Goal: Task Accomplishment & Management: Complete application form

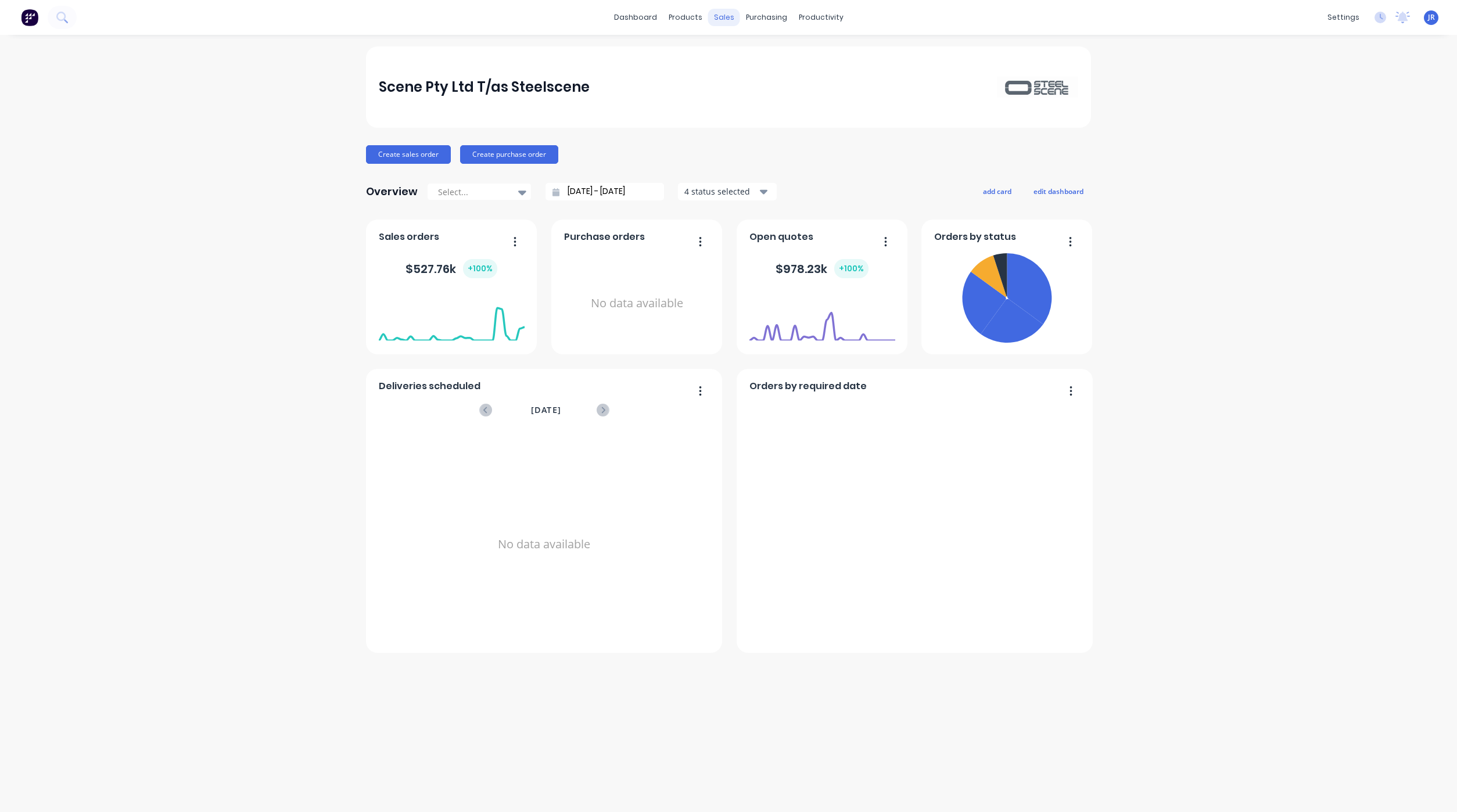
click at [723, 18] on div "sales" at bounding box center [724, 17] width 32 height 17
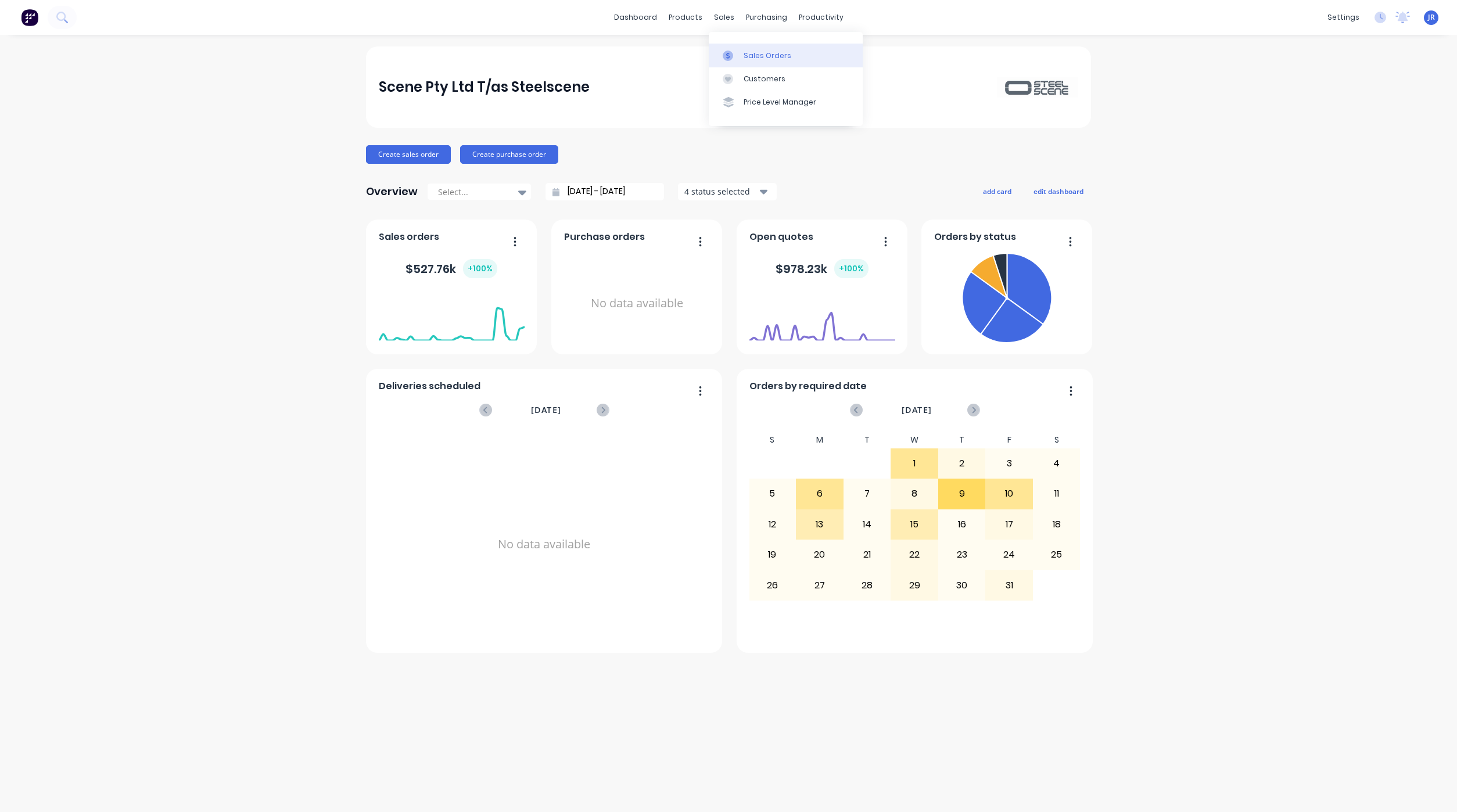
click at [732, 55] on icon at bounding box center [728, 56] width 10 height 10
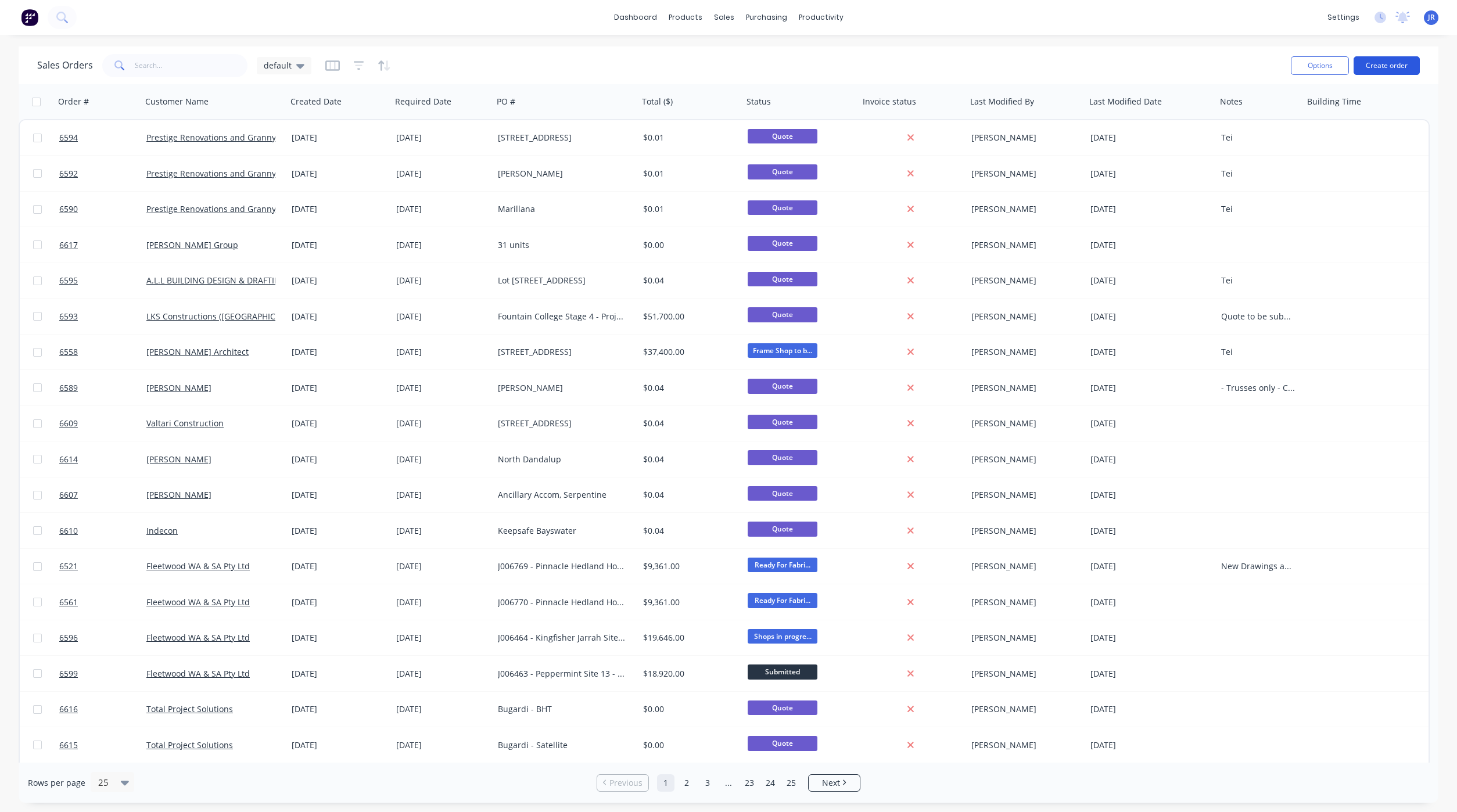
click at [1370, 62] on button "Create order" at bounding box center [1387, 66] width 66 height 19
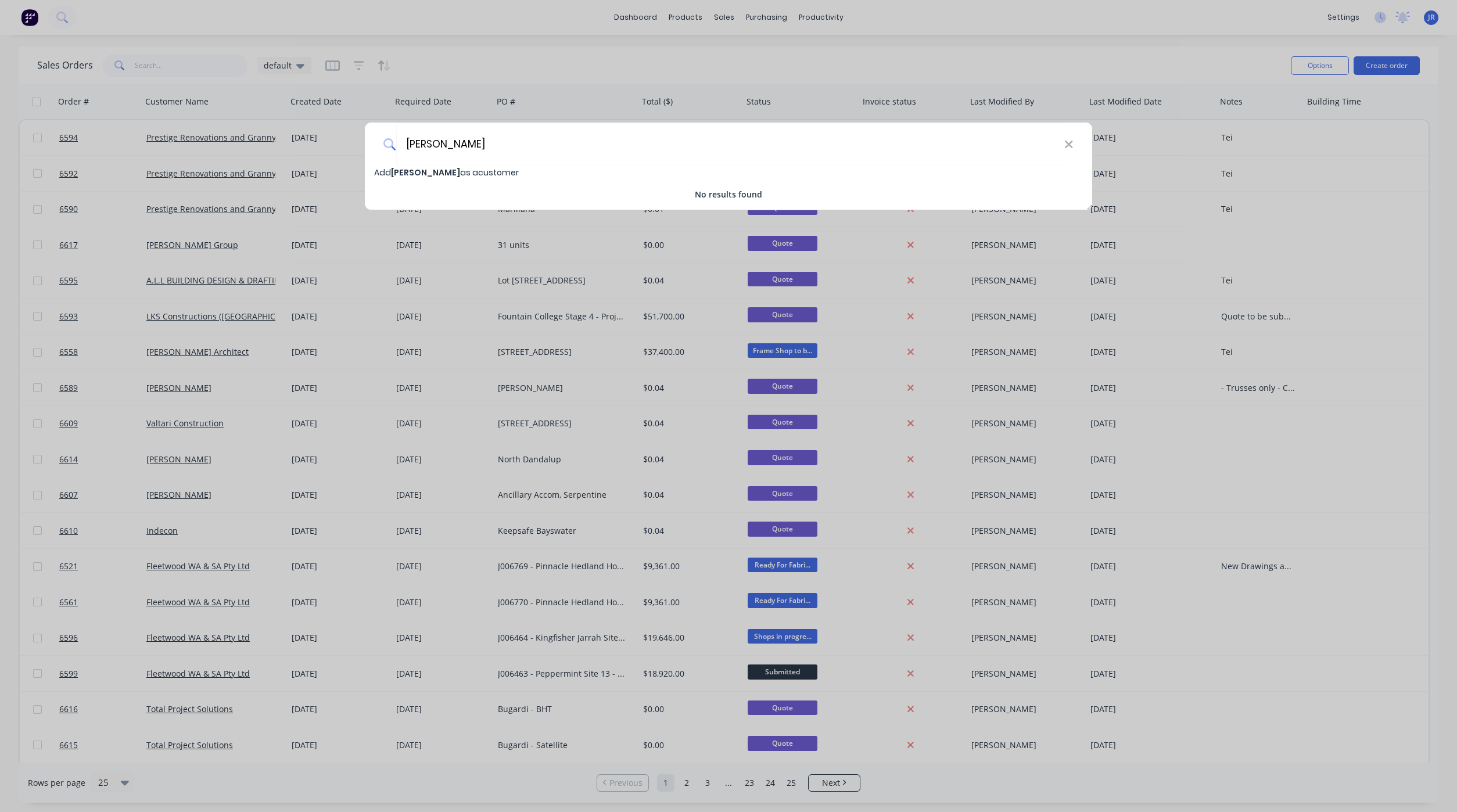
type input "[PERSON_NAME]"
click at [478, 172] on span "Add [PERSON_NAME] as a customer" at bounding box center [446, 173] width 145 height 12
select select "AU"
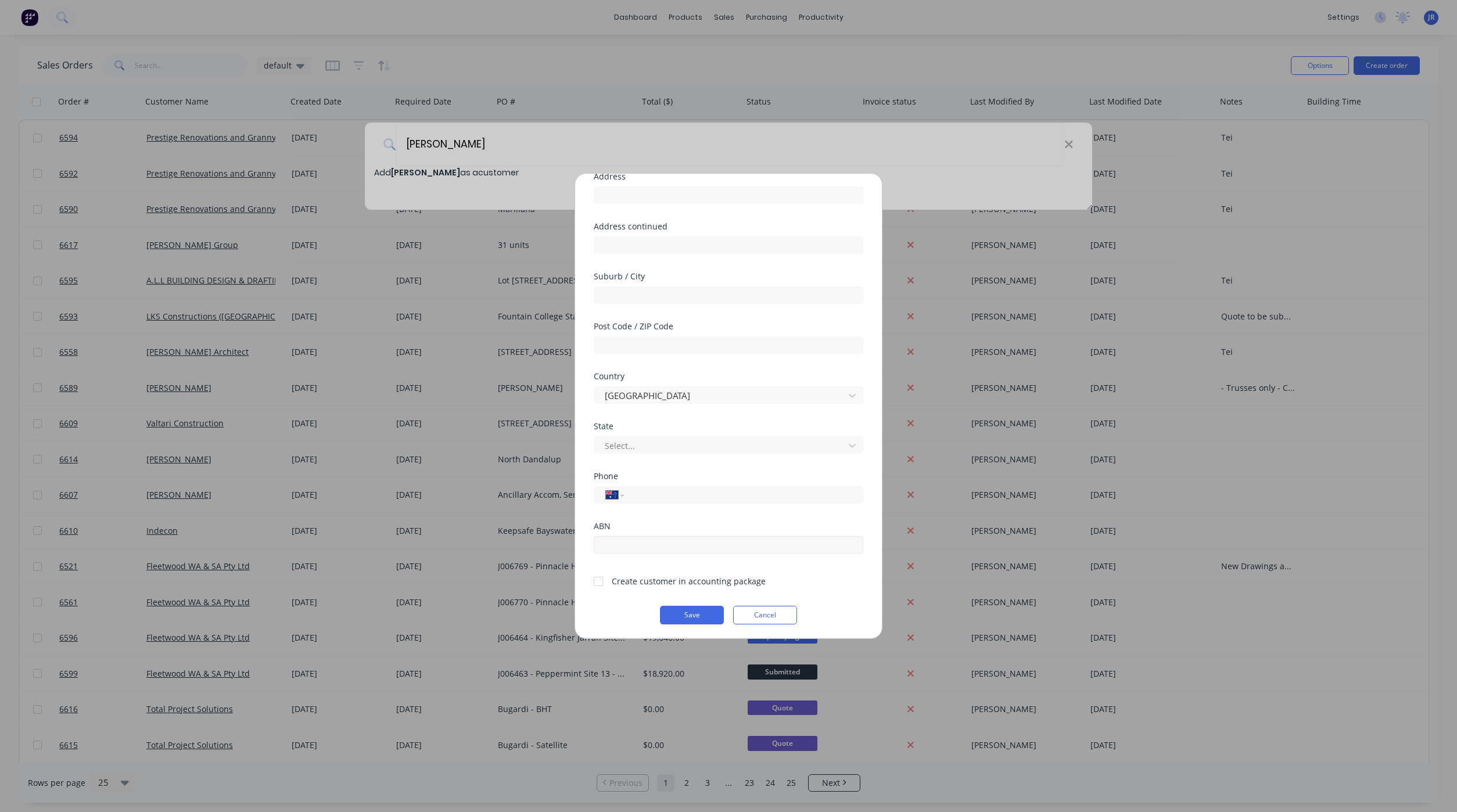
scroll to position [103, 0]
click at [664, 441] on div at bounding box center [721, 443] width 234 height 15
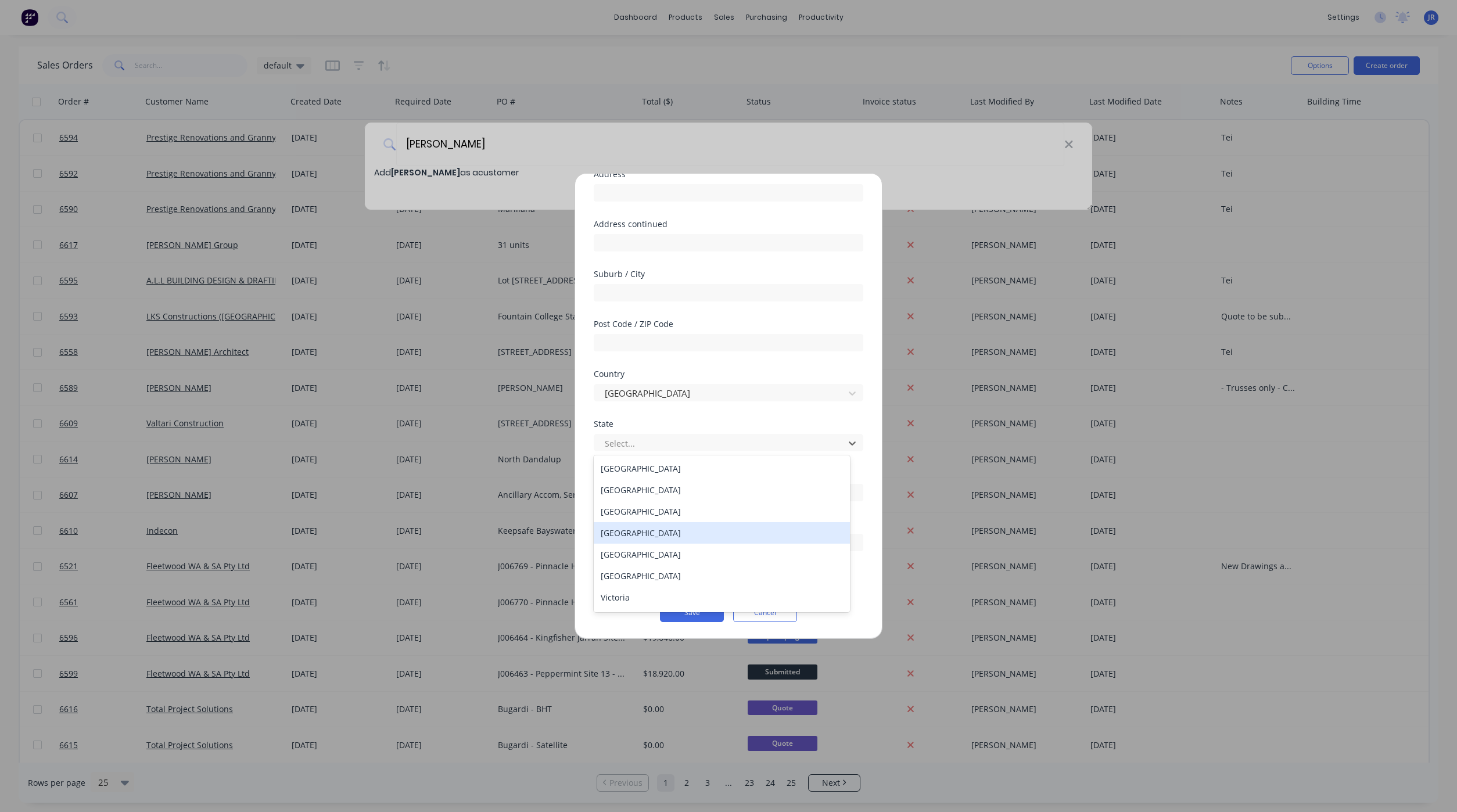
scroll to position [19, 0]
click at [657, 598] on div "[GEOGRAPHIC_DATA]" at bounding box center [722, 600] width 256 height 22
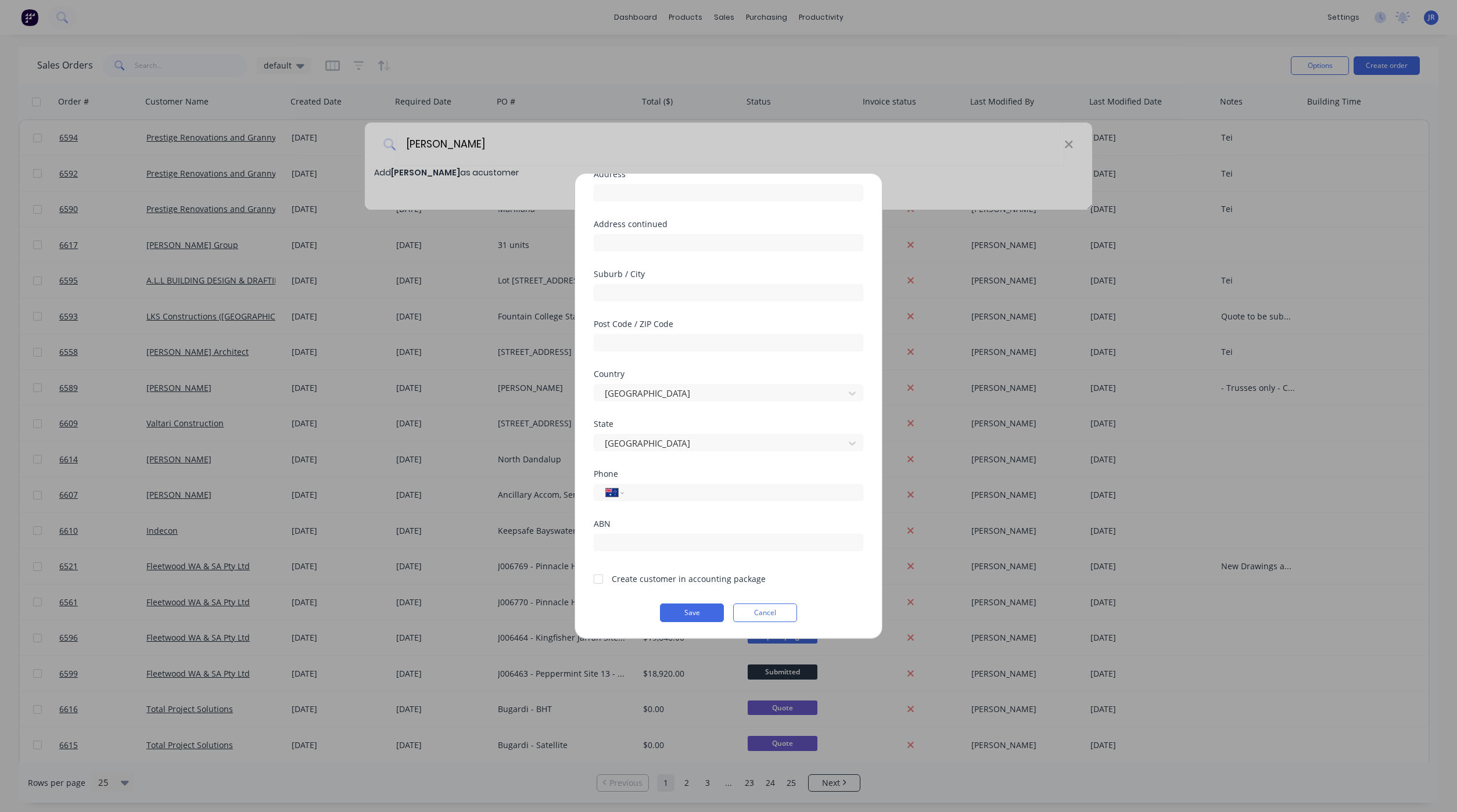
click at [600, 574] on div at bounding box center [599, 579] width 23 height 23
click at [664, 487] on input "tel" at bounding box center [742, 493] width 219 height 13
type input "0475 079 575"
click at [700, 610] on button "Save" at bounding box center [692, 613] width 64 height 19
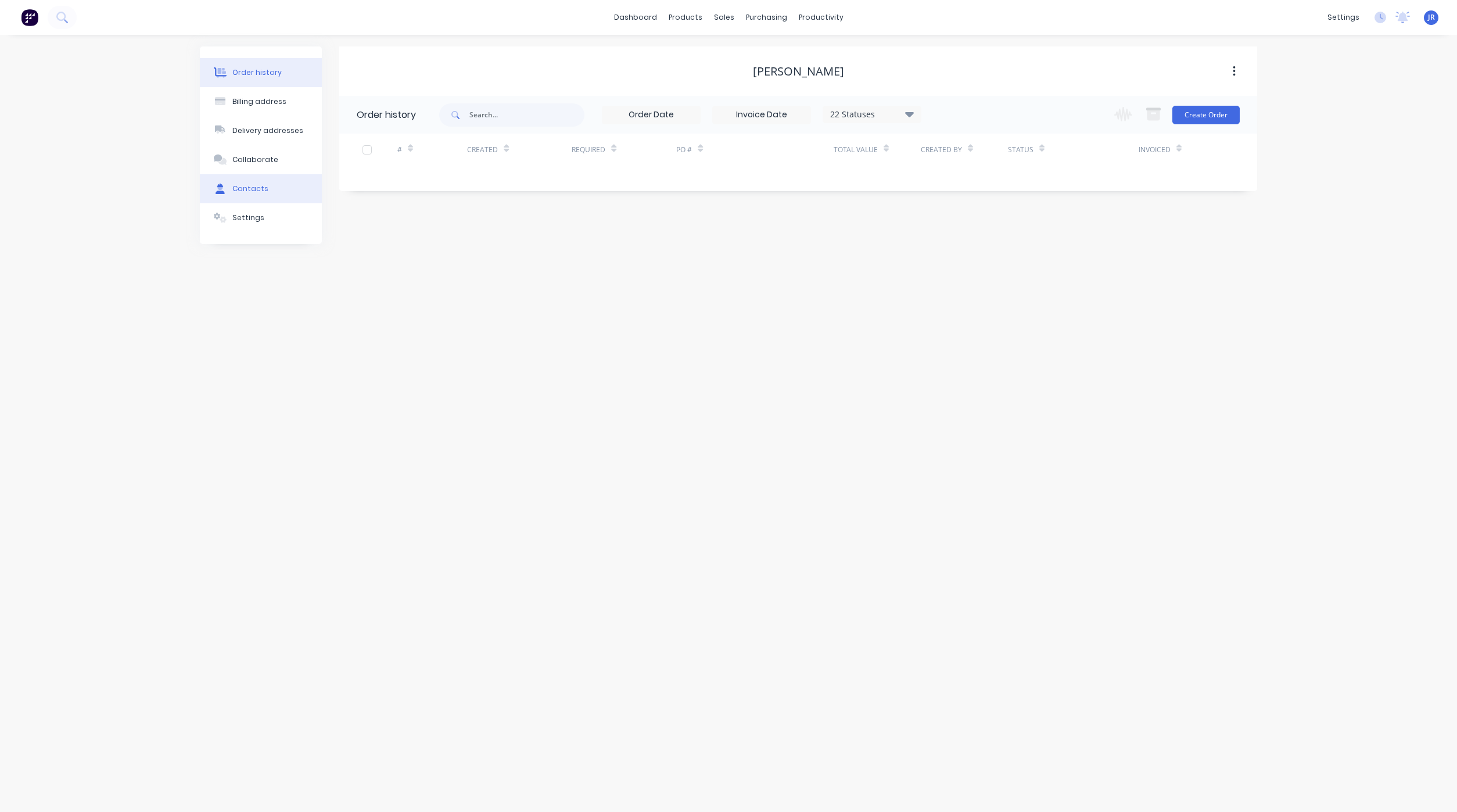
click at [257, 196] on button "Contacts" at bounding box center [261, 189] width 122 height 29
click at [1232, 112] on button "Add contact" at bounding box center [1221, 115] width 54 height 17
select select "AU"
click at [438, 196] on input "text" at bounding box center [451, 200] width 190 height 17
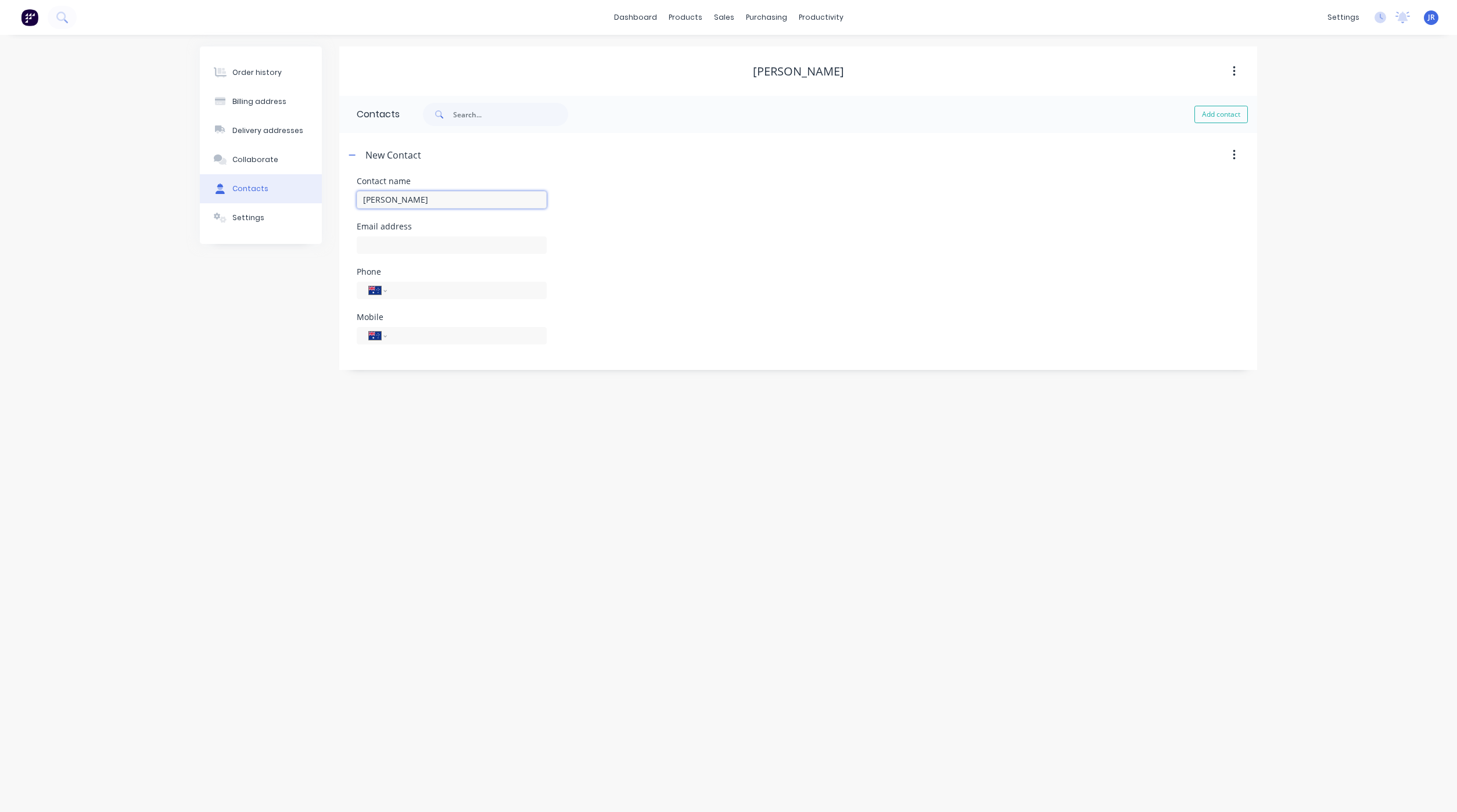
type input "[PERSON_NAME]"
select select "AU"
click at [393, 249] on input "text" at bounding box center [451, 245] width 190 height 17
type input "[EMAIL_ADDRESS][DOMAIN_NAME]"
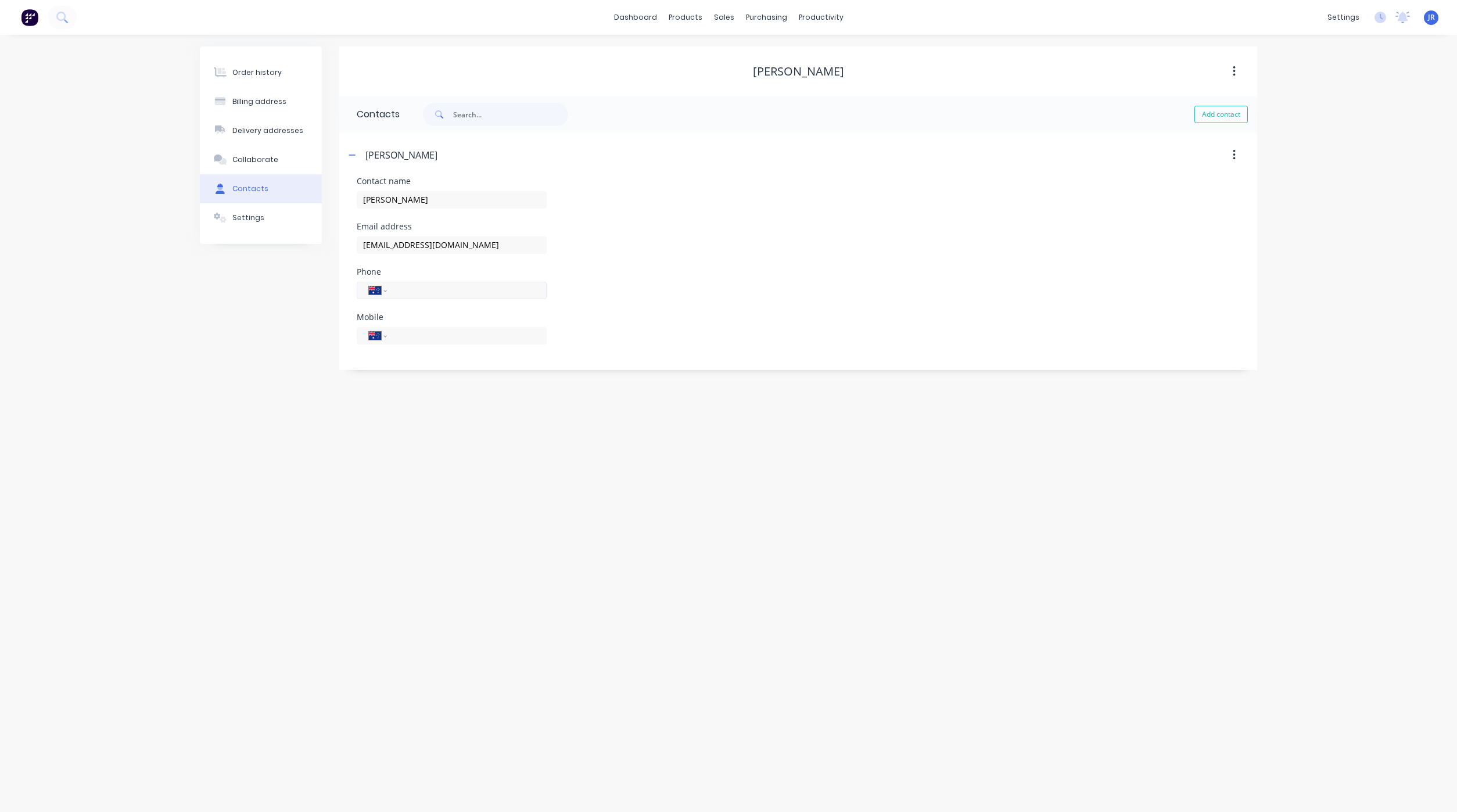
click at [423, 294] on input "tel" at bounding box center [465, 290] width 140 height 13
type input "0475 079 575"
click at [291, 77] on button "Order history" at bounding box center [261, 73] width 122 height 29
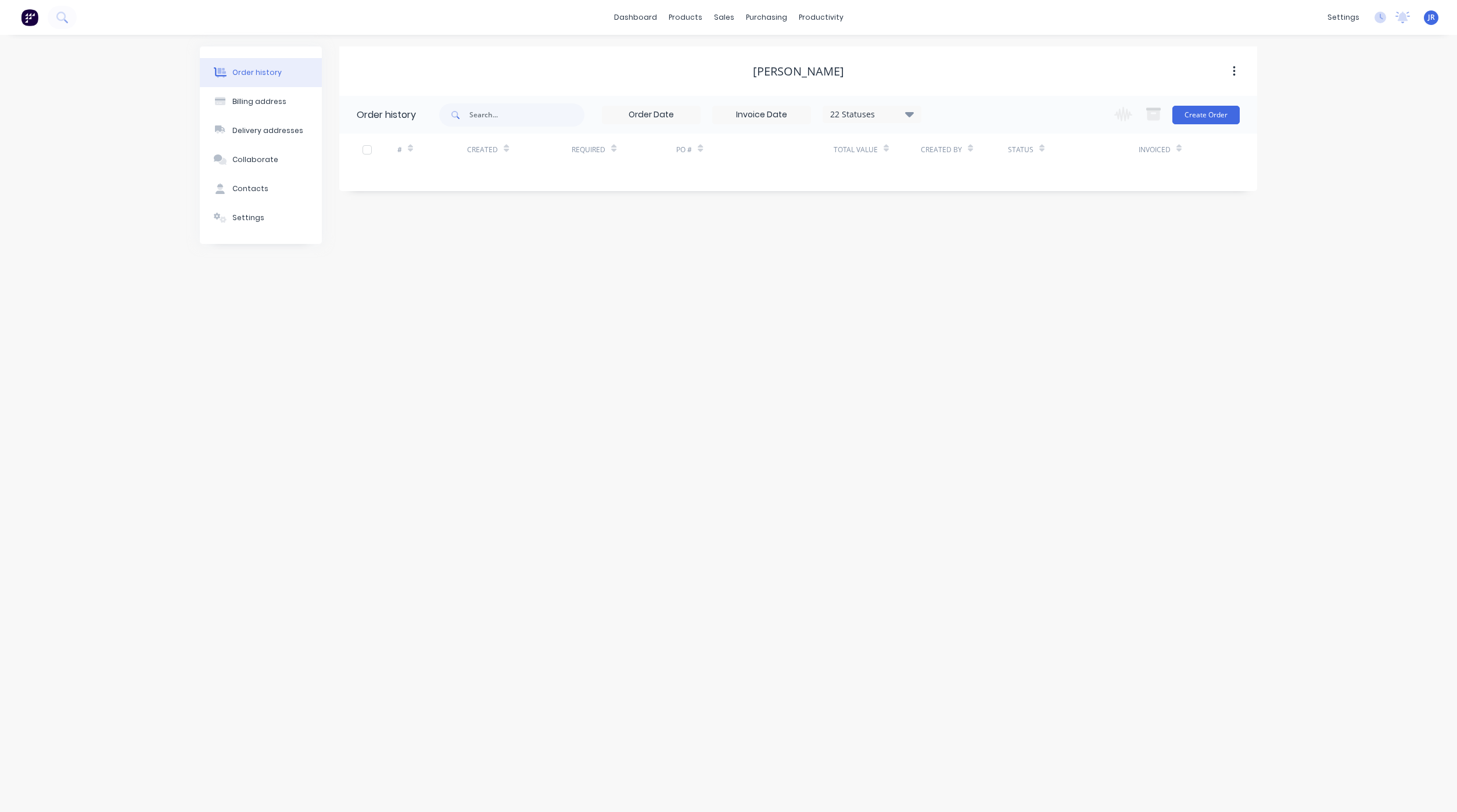
click at [1211, 103] on div "Change order status Submitted PO/Contract/Invoice Prelims - to be done prelims …" at bounding box center [1173, 115] width 133 height 38
click at [1217, 112] on button "Create Order" at bounding box center [1206, 115] width 67 height 19
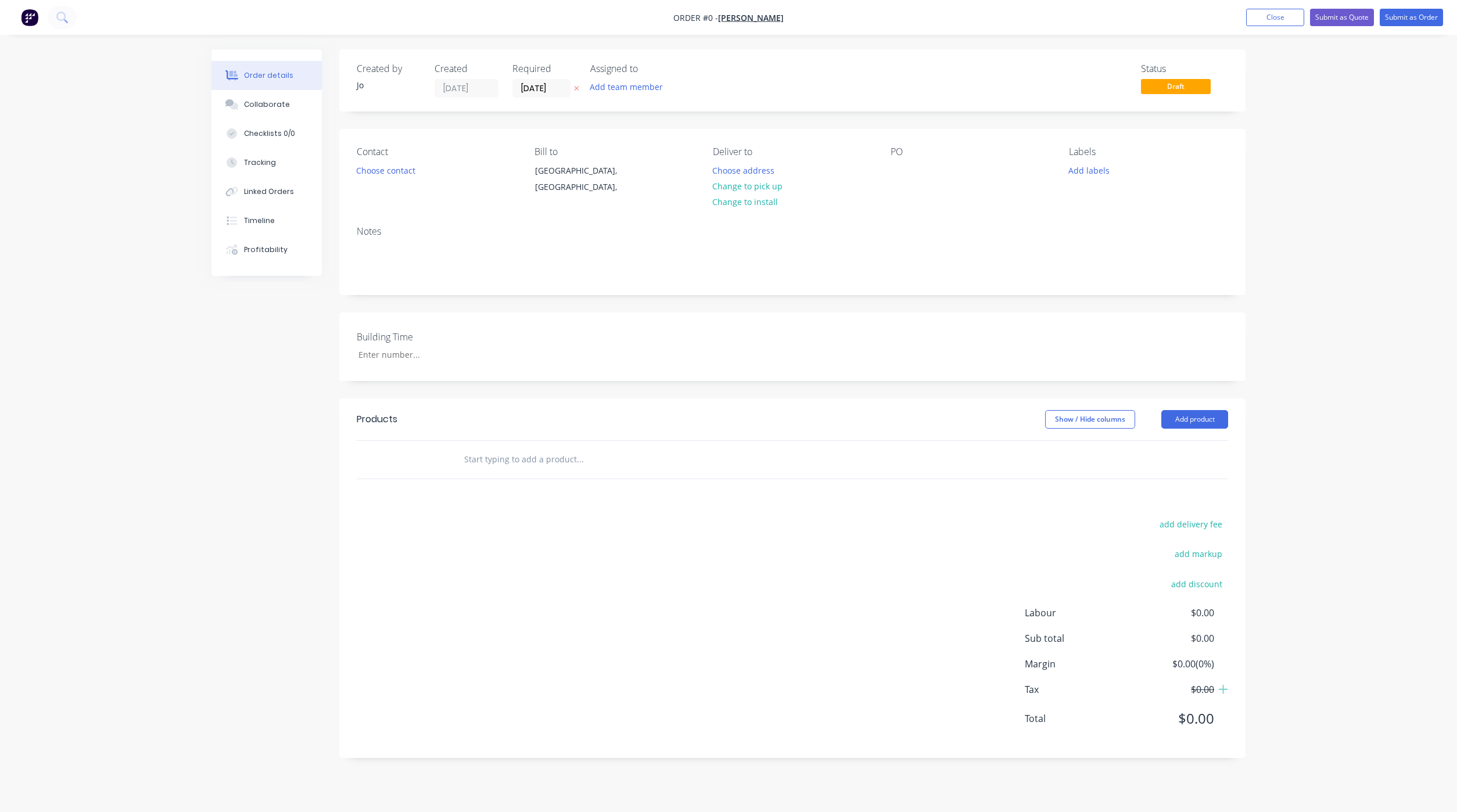
click at [507, 454] on input "text" at bounding box center [579, 460] width 232 height 23
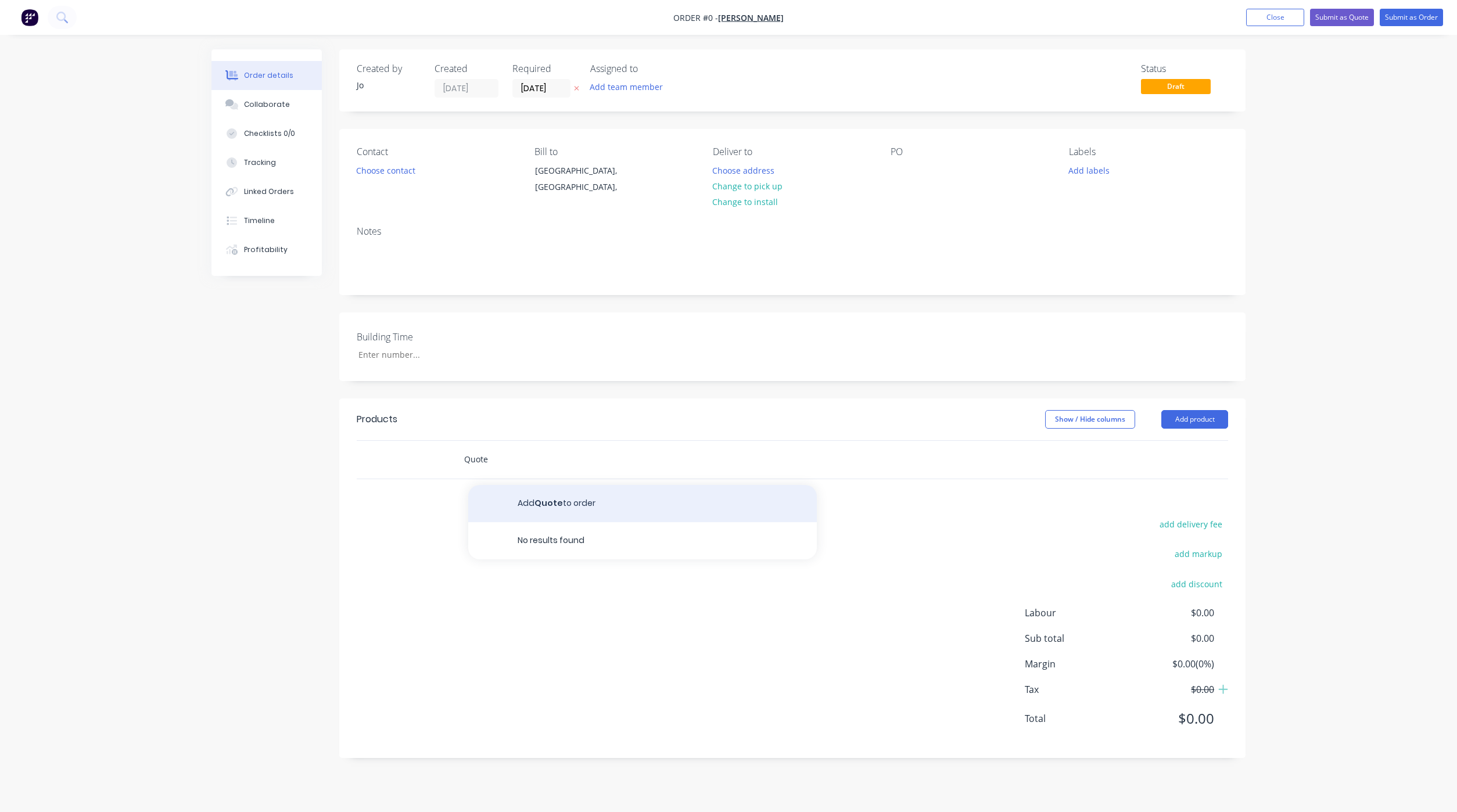
type input "Quote"
click at [557, 499] on button "Add Quote to order" at bounding box center [642, 504] width 348 height 37
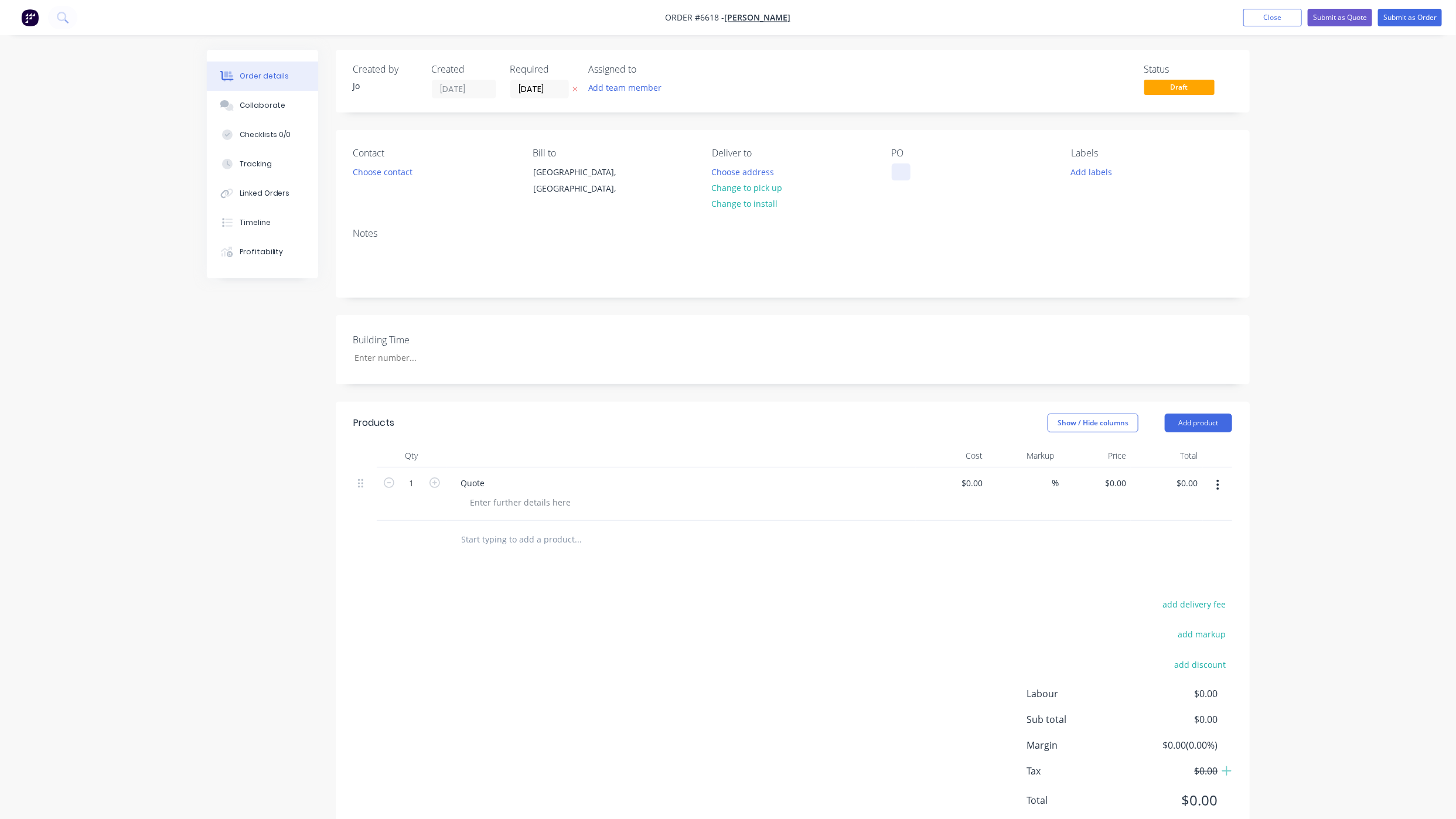
click at [896, 171] on div at bounding box center [901, 172] width 19 height 17
click at [388, 174] on button "Choose contact" at bounding box center [382, 171] width 72 height 16
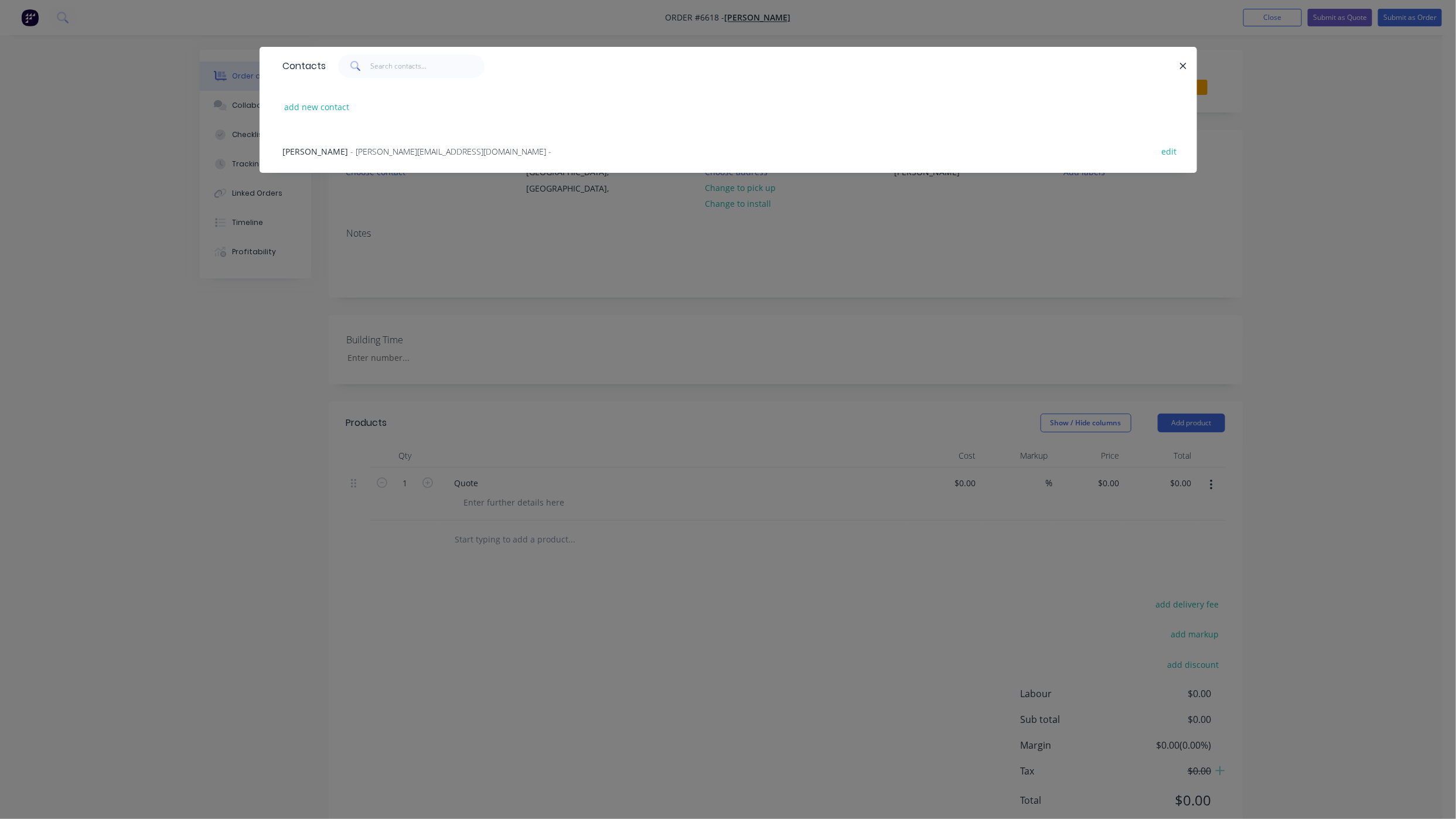
click at [351, 151] on span "- [PERSON_NAME][EMAIL_ADDRESS][DOMAIN_NAME] -" at bounding box center [451, 151] width 201 height 11
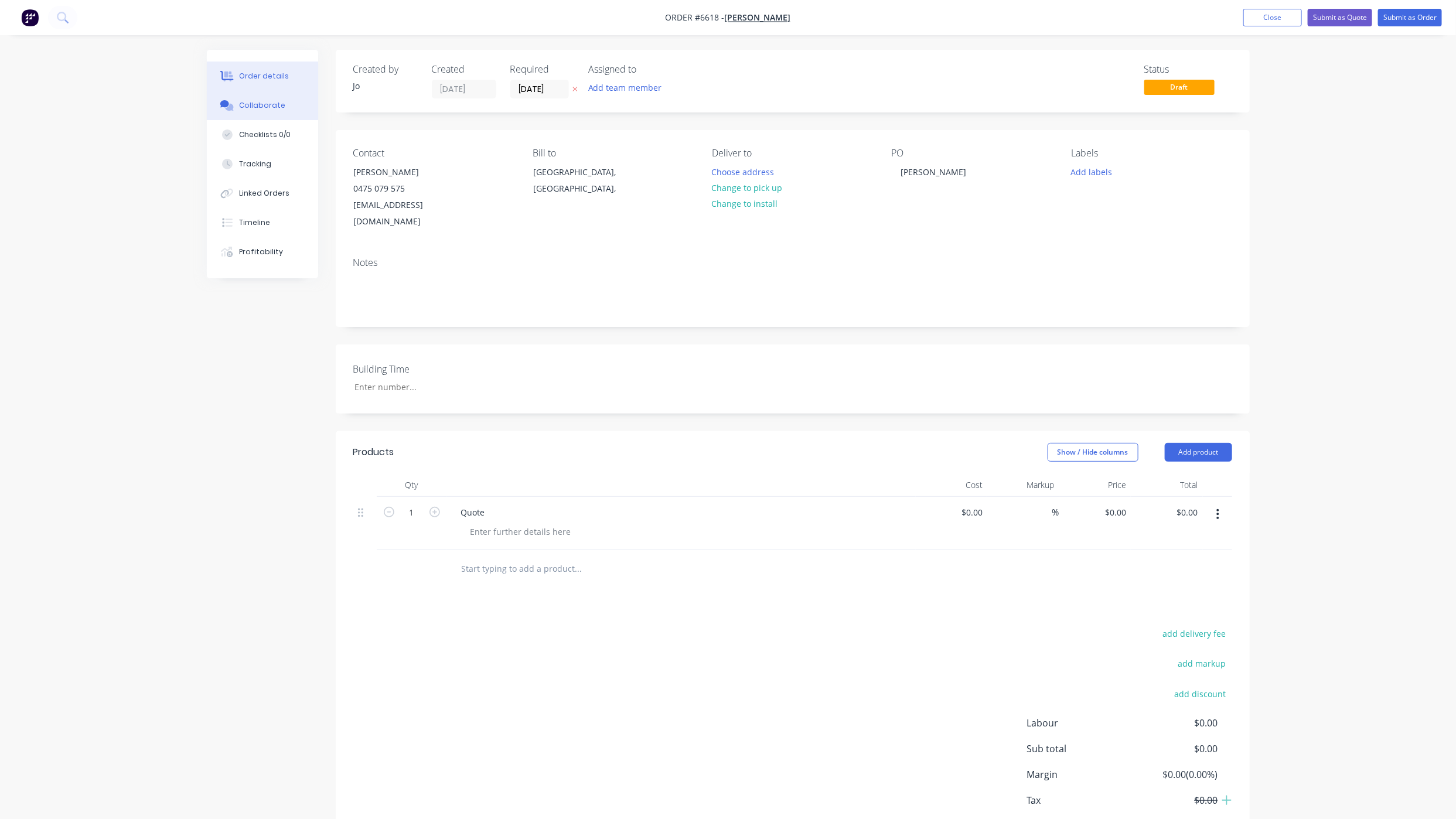
click at [285, 109] on button "Collaborate" at bounding box center [263, 106] width 111 height 29
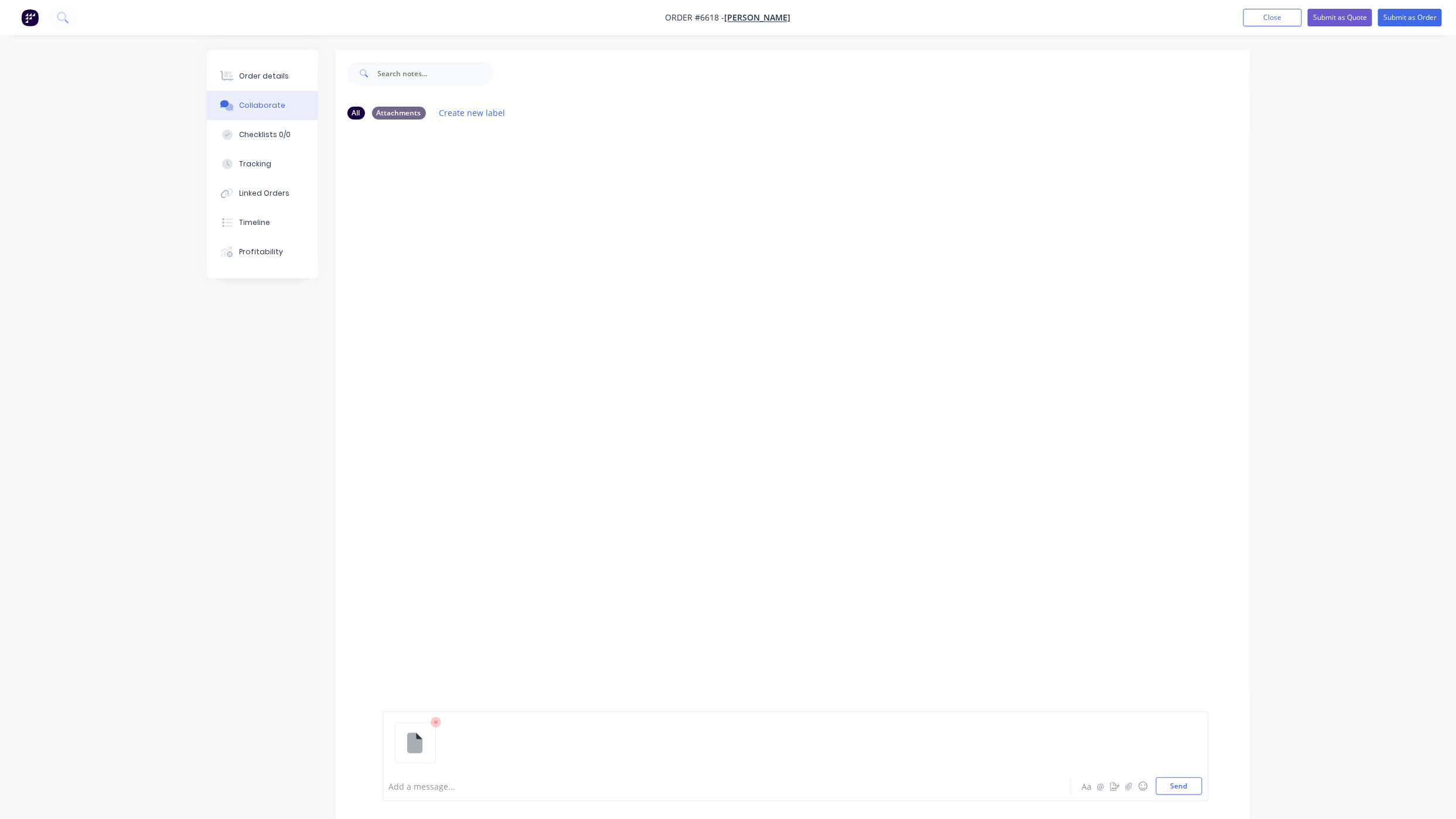
click at [1169, 797] on div "Add a message... Aa @ ☺ Send" at bounding box center [795, 756] width 826 height 90
click at [1167, 788] on button "Send" at bounding box center [1179, 786] width 46 height 18
drag, startPoint x: 294, startPoint y: 66, endPoint x: 287, endPoint y: 64, distance: 7.3
click at [293, 66] on button "Order details" at bounding box center [263, 76] width 111 height 29
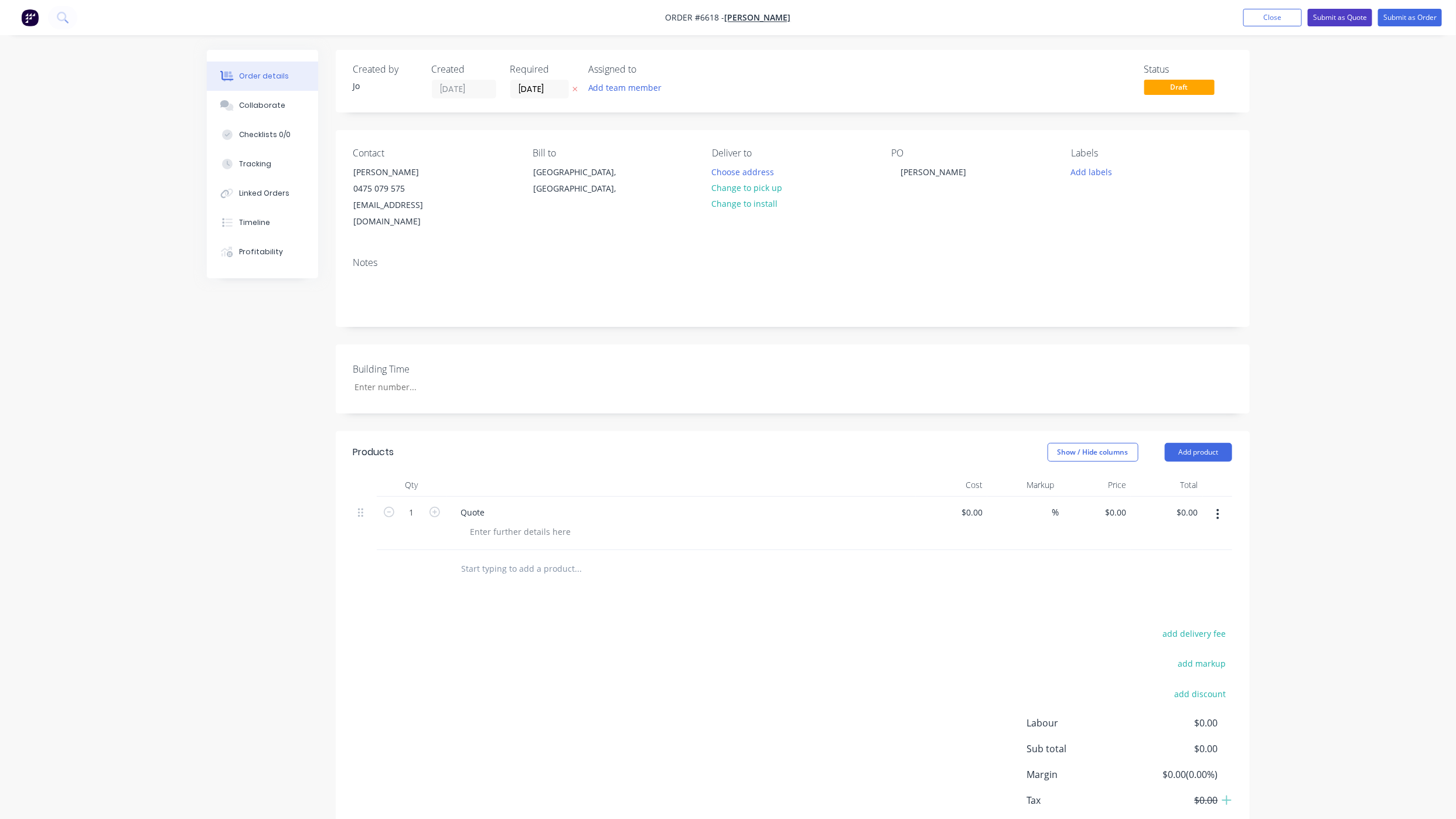
click at [1343, 16] on button "Submit as Quote" at bounding box center [1340, 18] width 65 height 18
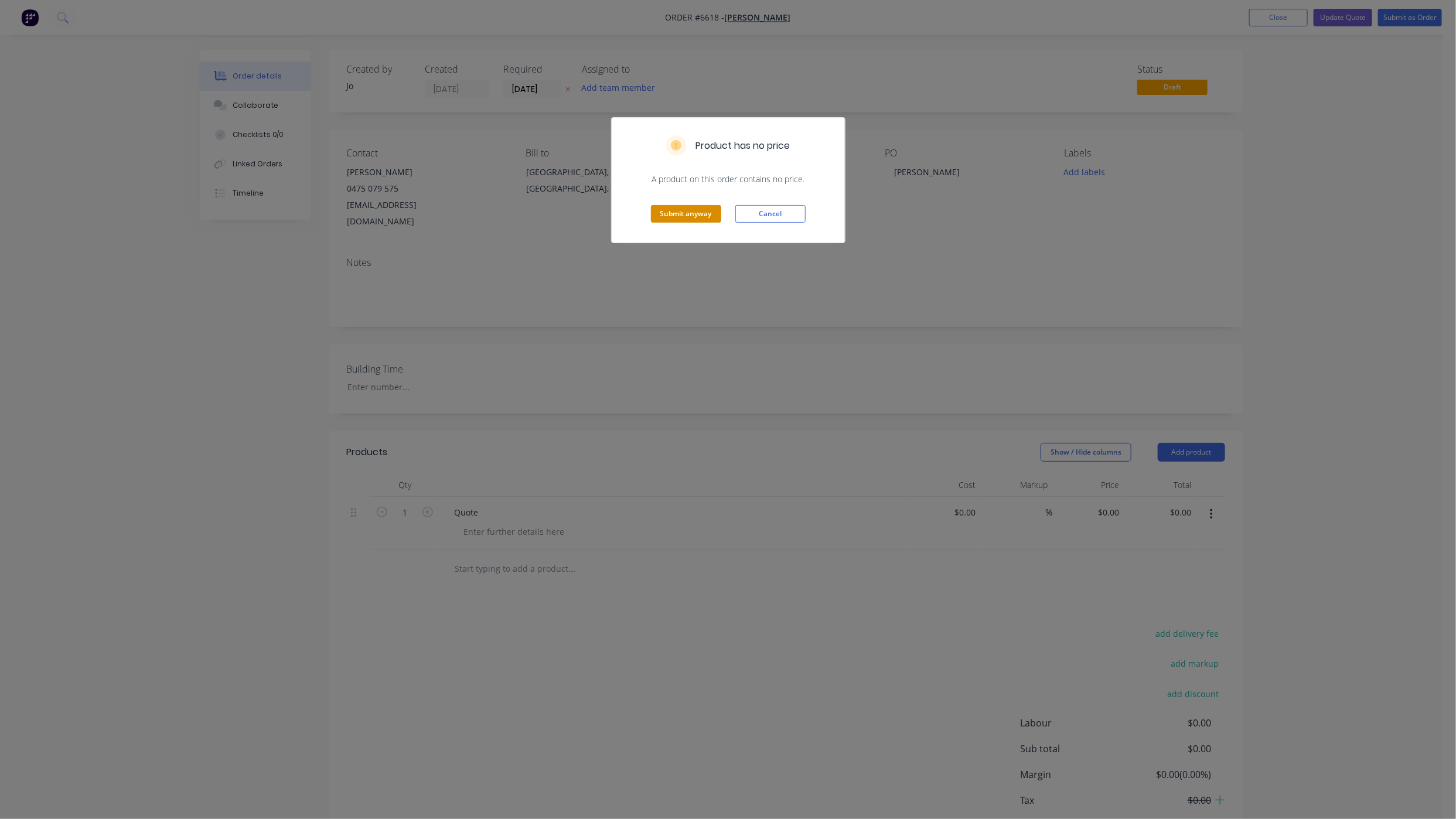
click at [691, 210] on button "Submit anyway" at bounding box center [686, 214] width 70 height 18
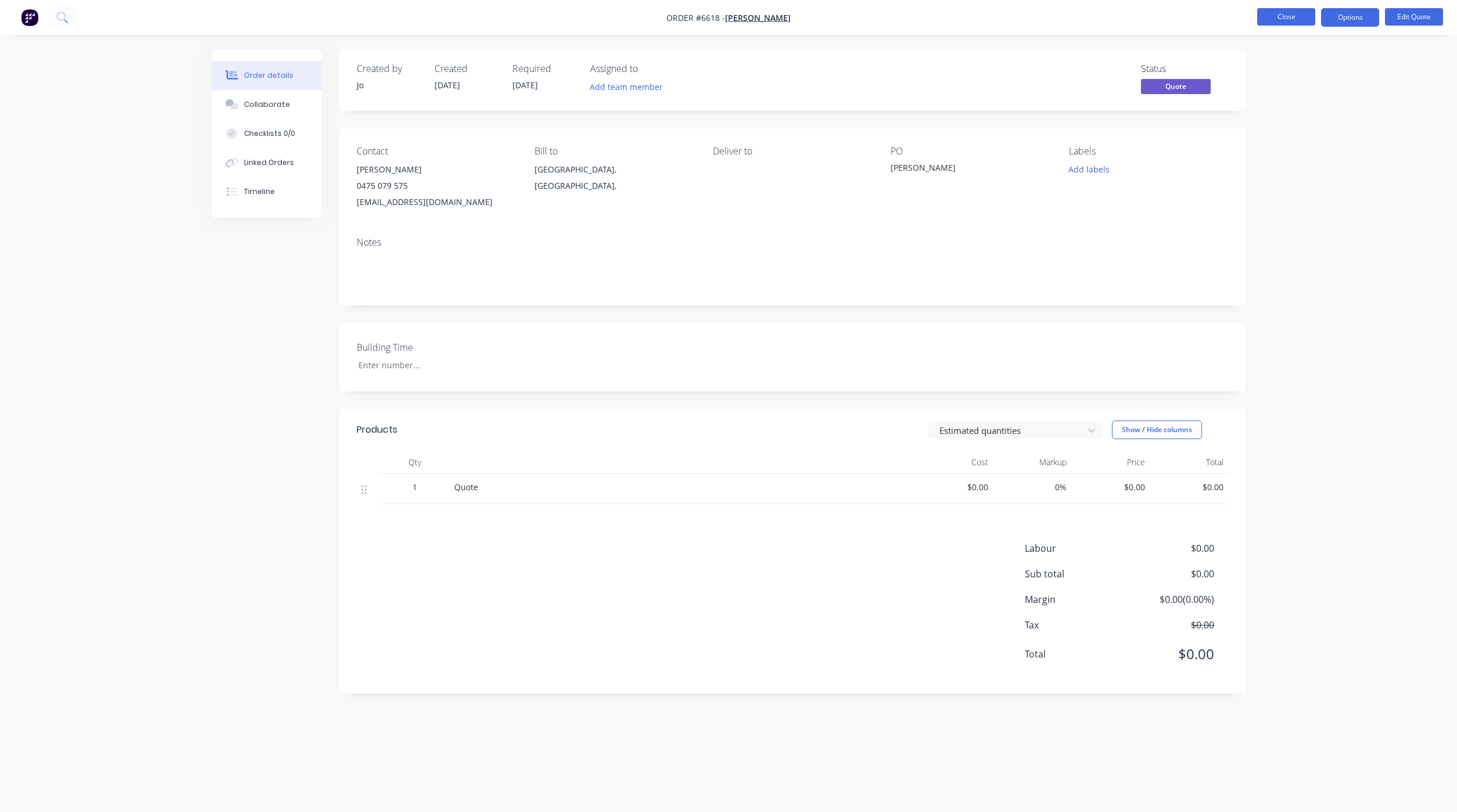
click at [1298, 17] on button "Close" at bounding box center [1286, 17] width 58 height 17
